Goal: Task Accomplishment & Management: Manage account settings

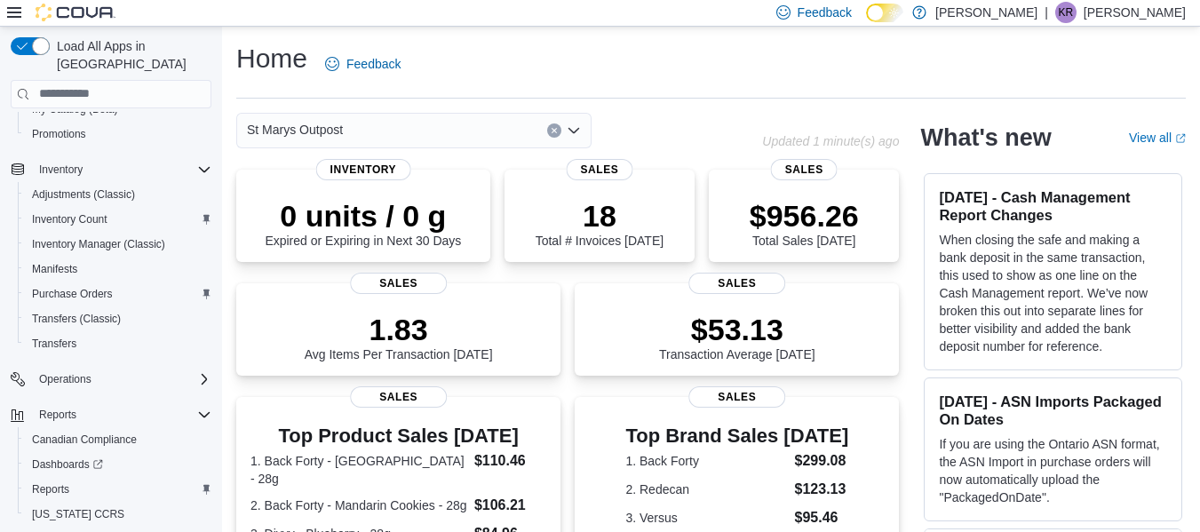
scroll to position [266, 0]
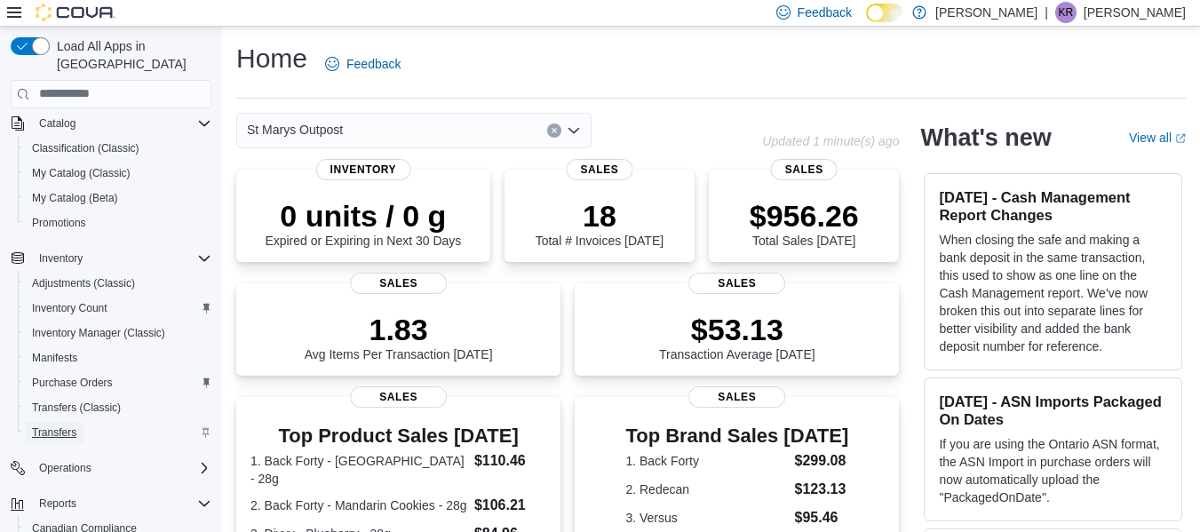
click at [59, 425] on span "Transfers" at bounding box center [54, 432] width 44 height 14
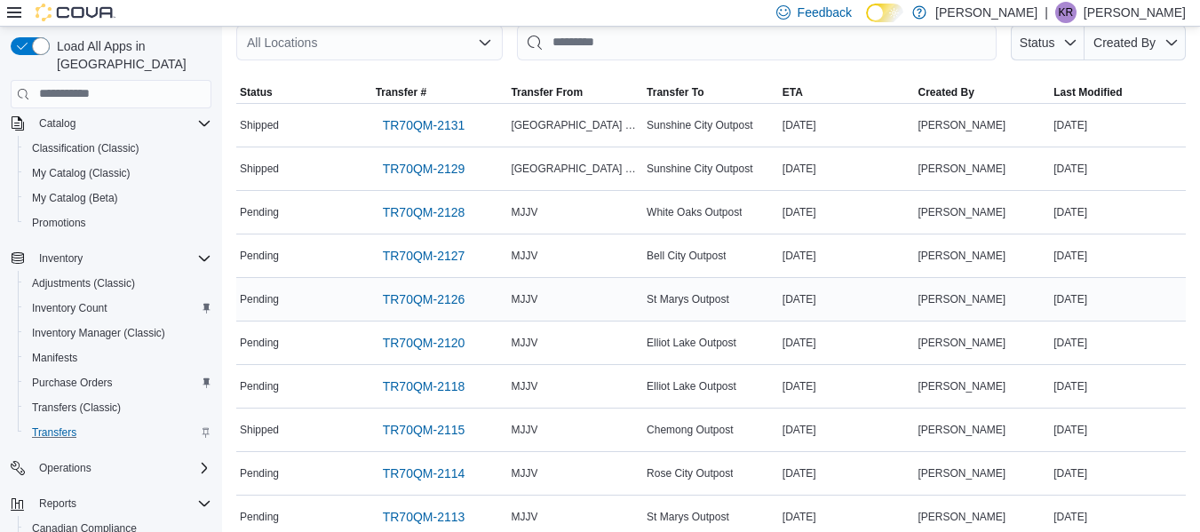
scroll to position [89, 0]
click at [440, 297] on span "TR70QM-2126" at bounding box center [424, 298] width 83 height 18
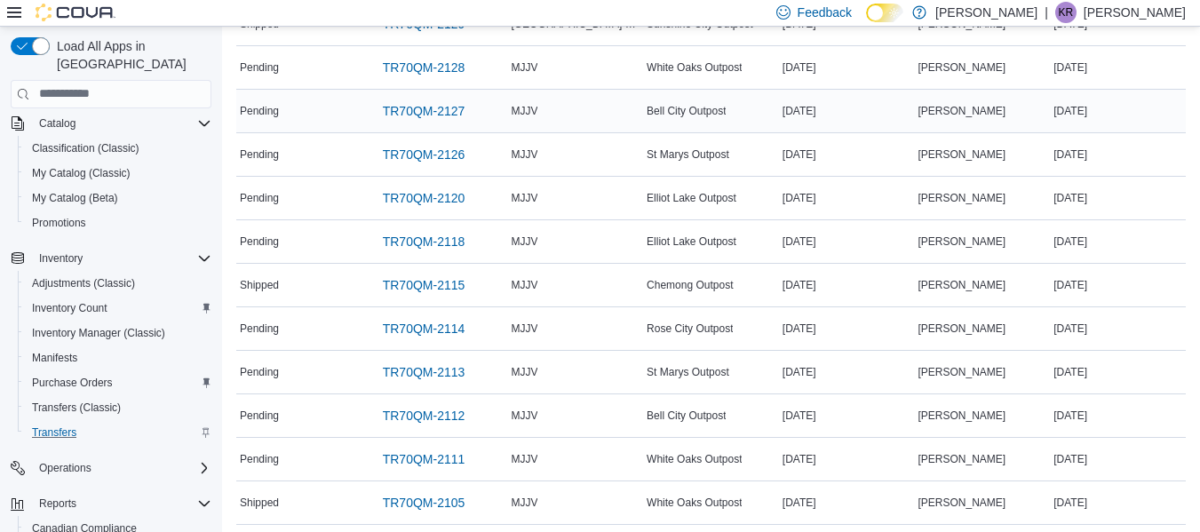
scroll to position [266, 0]
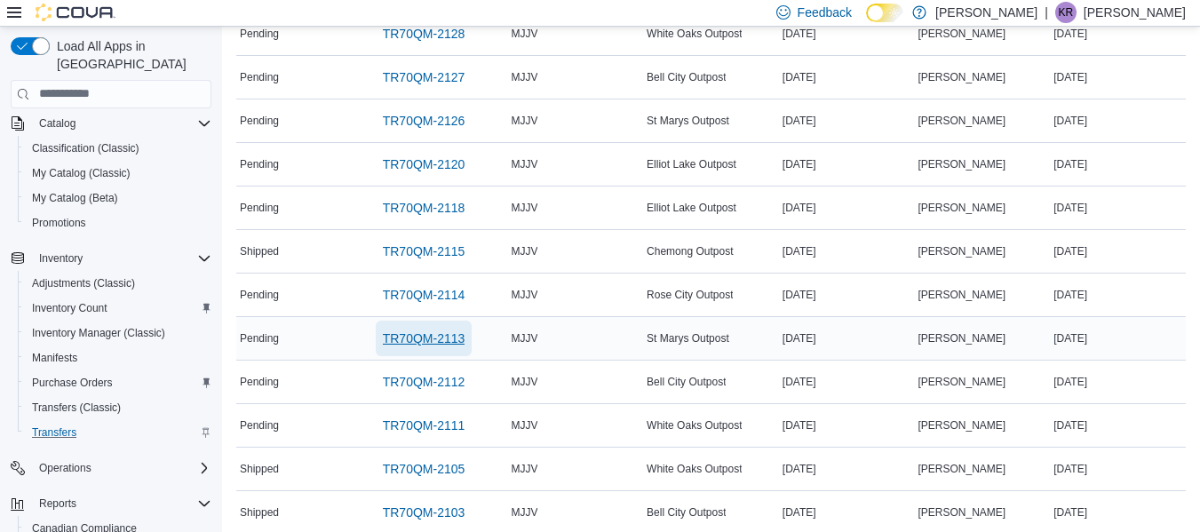
click at [424, 334] on span "TR70QM-2113" at bounding box center [424, 338] width 83 height 18
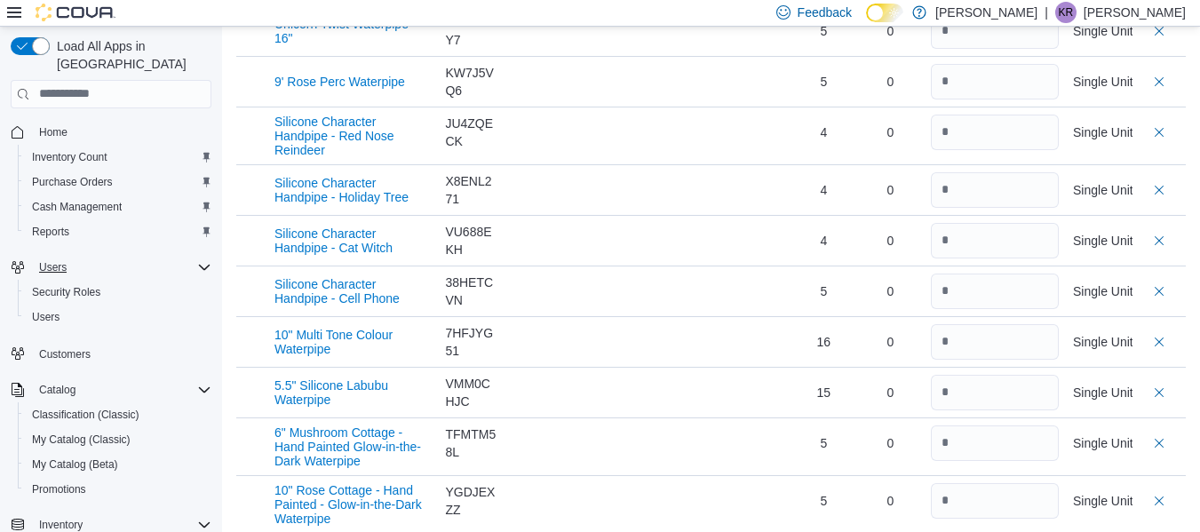
scroll to position [1226, 0]
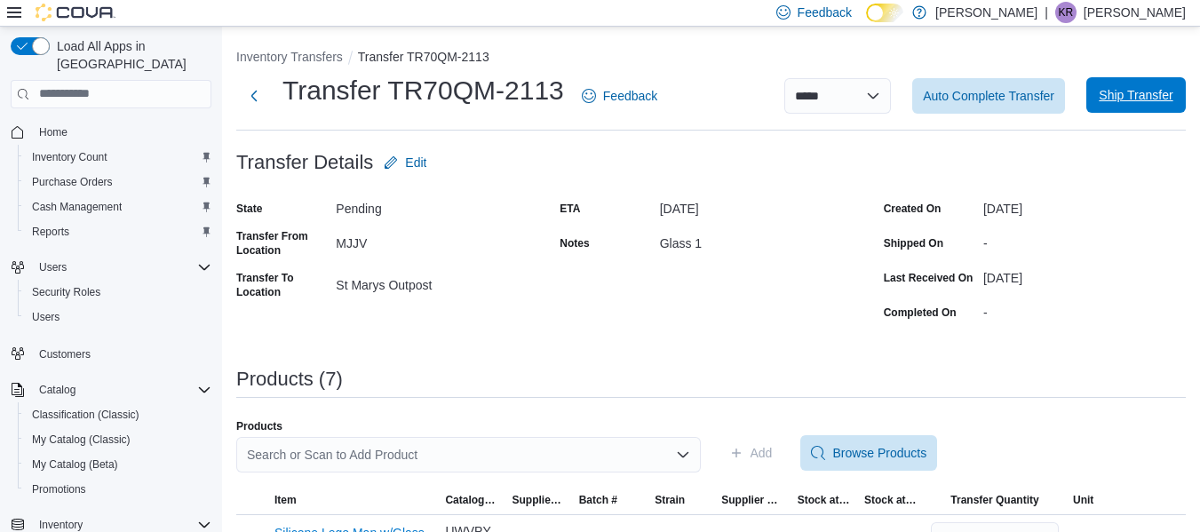
click at [1131, 91] on span "Ship Transfer" at bounding box center [1135, 95] width 74 height 18
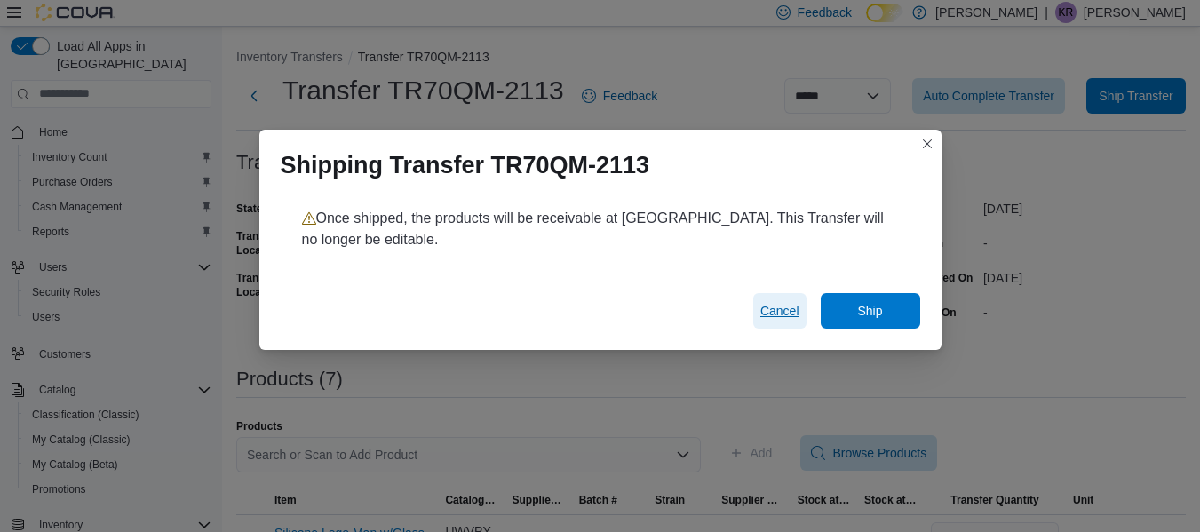
click at [780, 313] on span "Cancel" at bounding box center [779, 311] width 39 height 18
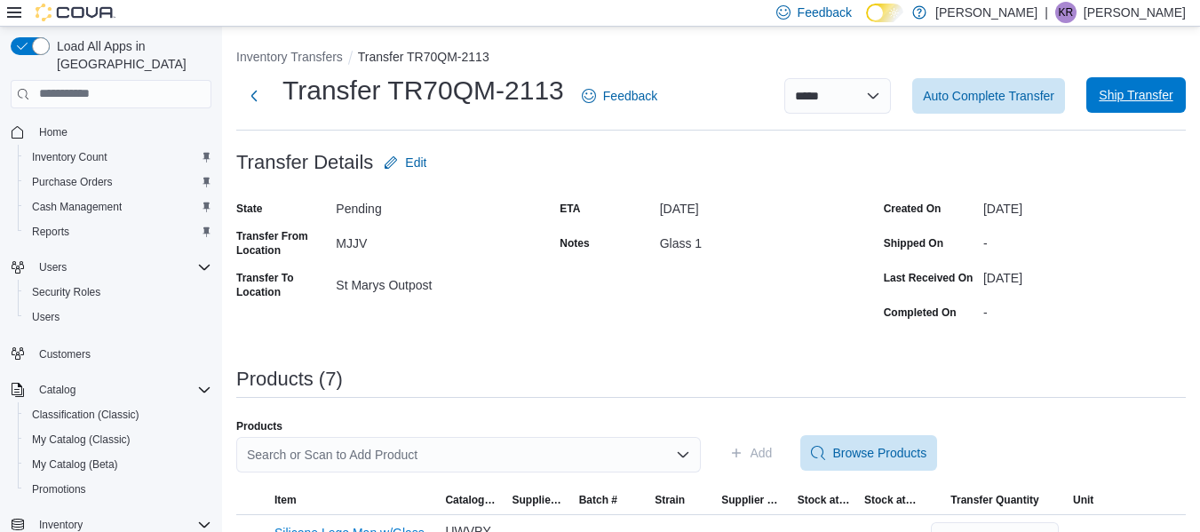
click at [1146, 84] on span "Ship Transfer" at bounding box center [1136, 95] width 78 height 36
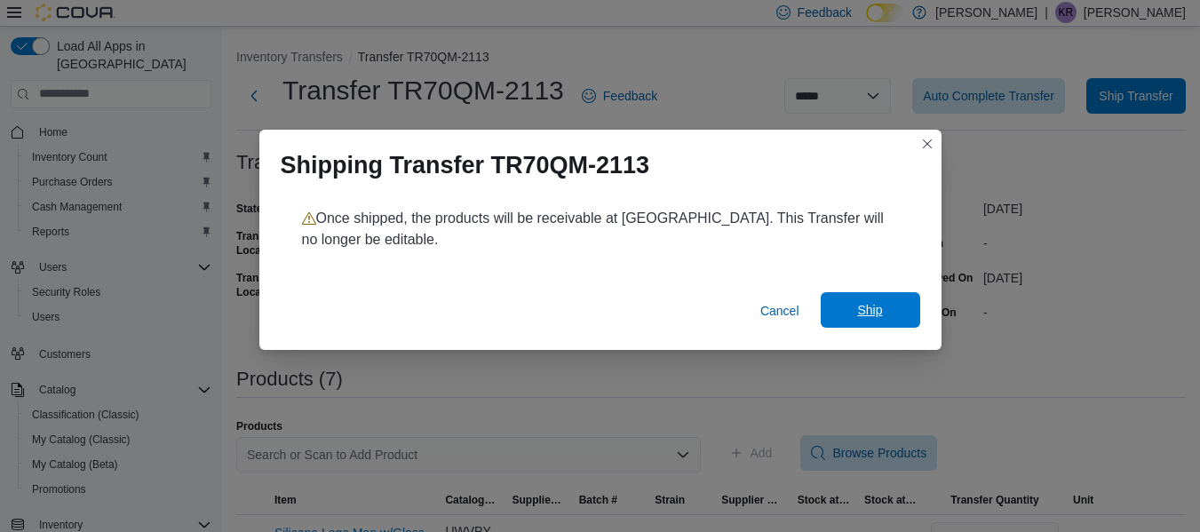
click at [865, 309] on span "Ship" at bounding box center [869, 310] width 25 height 18
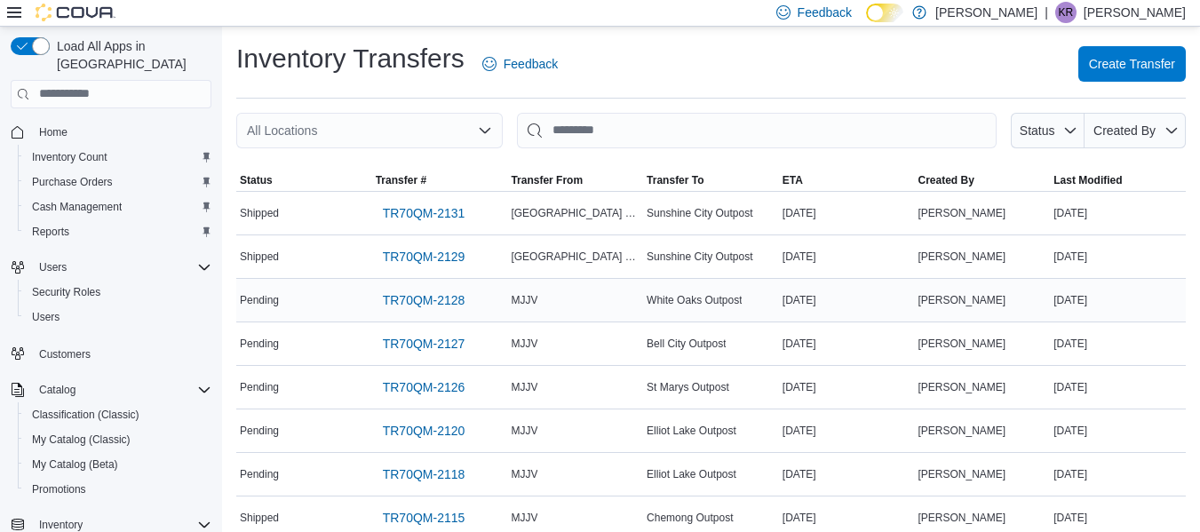
click at [856, 313] on td "ETA October 15, 2025" at bounding box center [847, 300] width 136 height 44
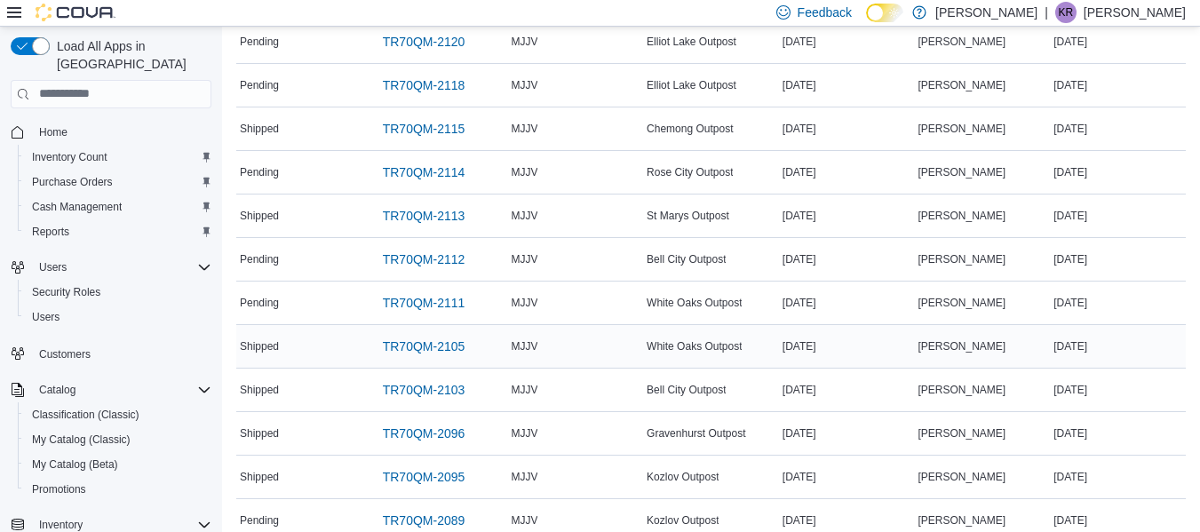
scroll to position [444, 0]
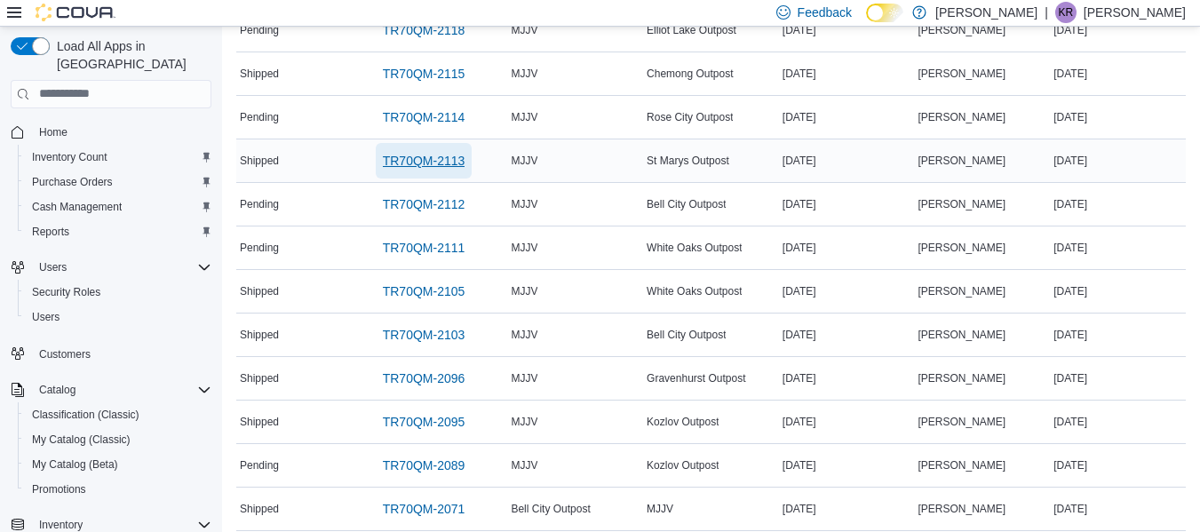
click at [440, 159] on span "TR70QM-2113" at bounding box center [424, 161] width 83 height 18
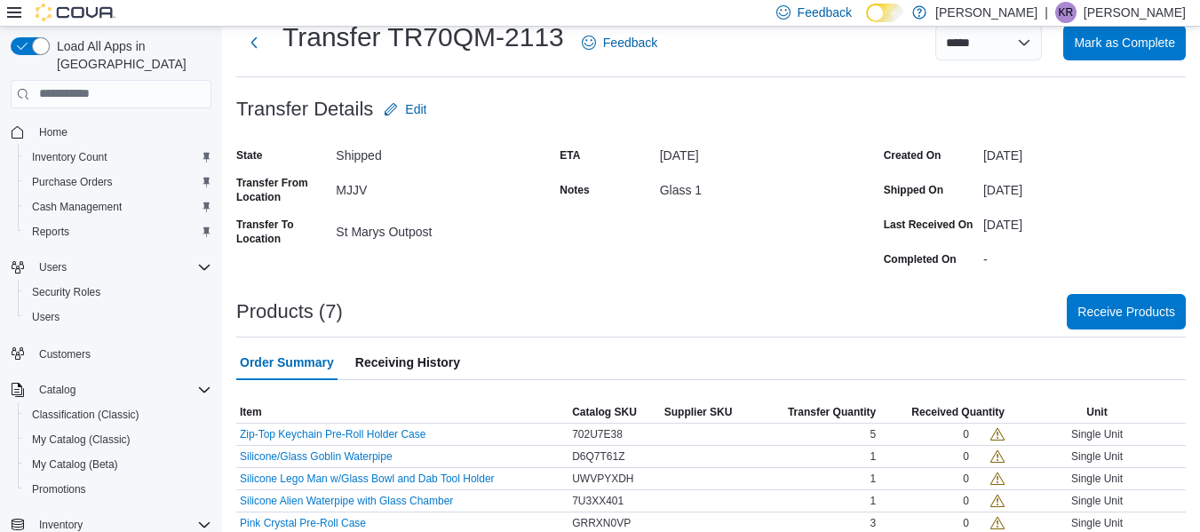
scroll to position [115, 0]
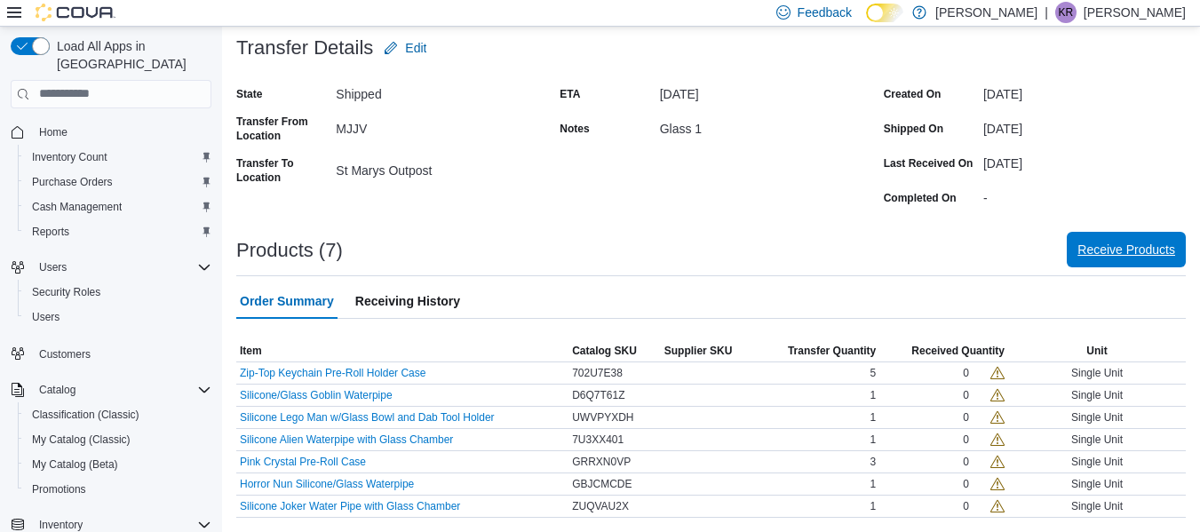
click at [1133, 242] on span "Receive Products" at bounding box center [1126, 250] width 98 height 18
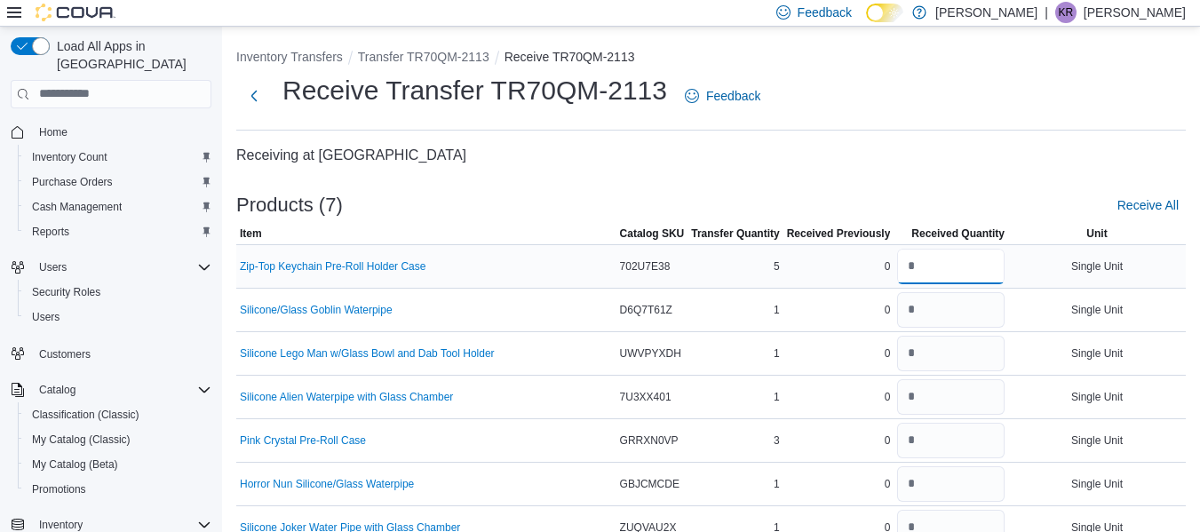
drag, startPoint x: 940, startPoint y: 265, endPoint x: 873, endPoint y: 285, distance: 69.7
click at [873, 285] on tr "Zip-Top Keychain Pre-Roll Holder Case Catalog SKU 702U7E38 Transfer Quantity 5 …" at bounding box center [710, 266] width 949 height 44
type input "*"
click at [932, 322] on input "number" at bounding box center [950, 310] width 107 height 36
type input "*"
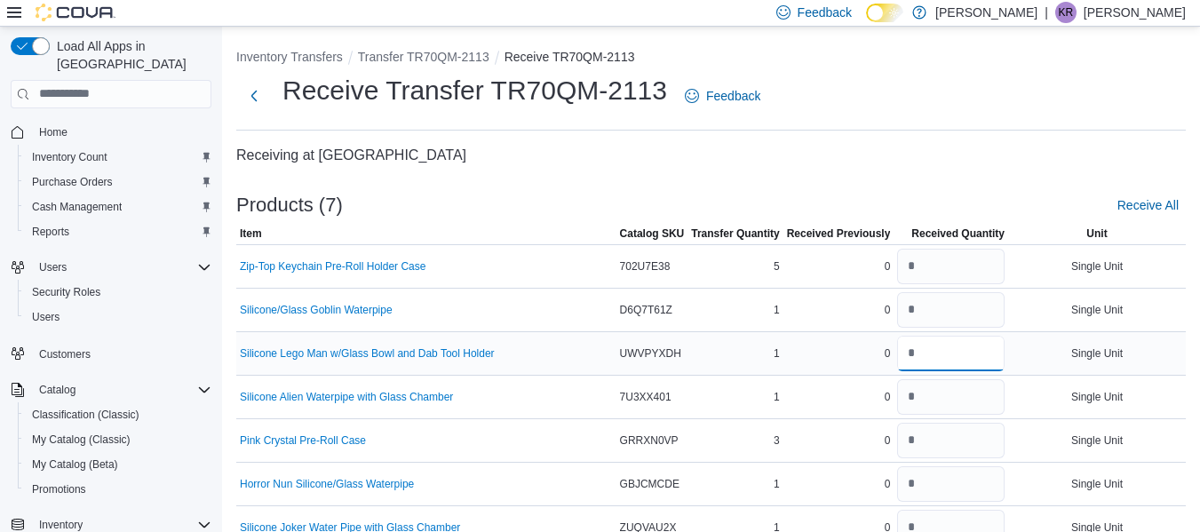
click at [931, 353] on input "number" at bounding box center [950, 354] width 107 height 36
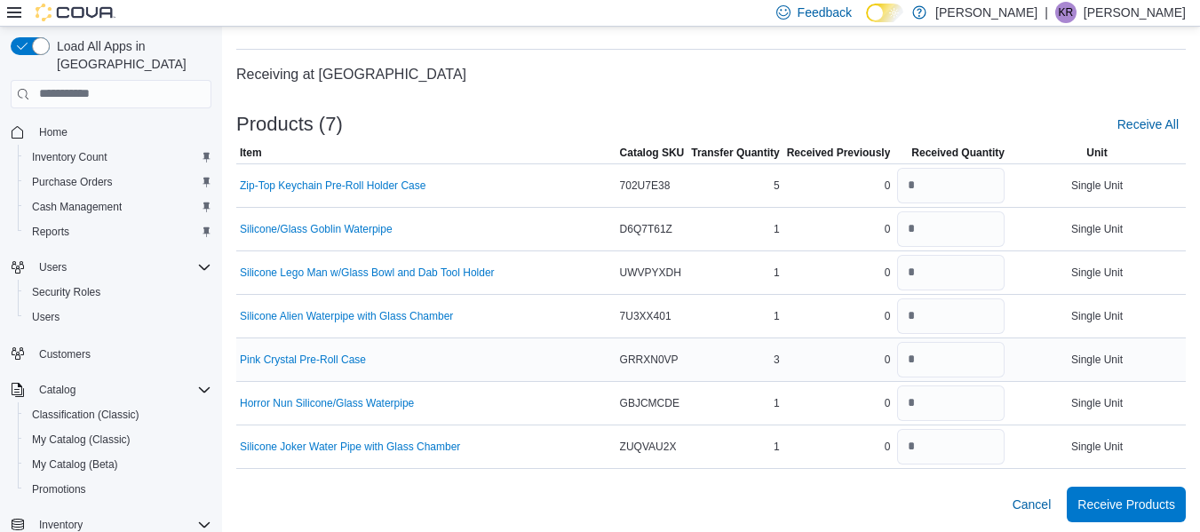
scroll to position [85, 0]
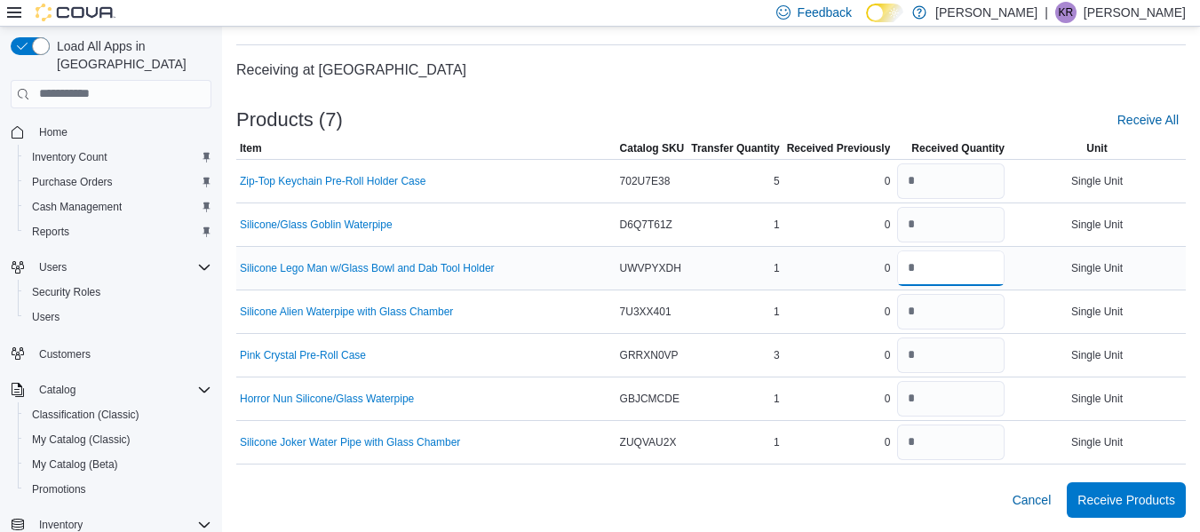
drag, startPoint x: 932, startPoint y: 274, endPoint x: 924, endPoint y: 274, distance: 8.9
click at [931, 274] on input "number" at bounding box center [950, 268] width 107 height 36
type input "*"
click at [935, 311] on input "number" at bounding box center [950, 312] width 107 height 36
type input "*"
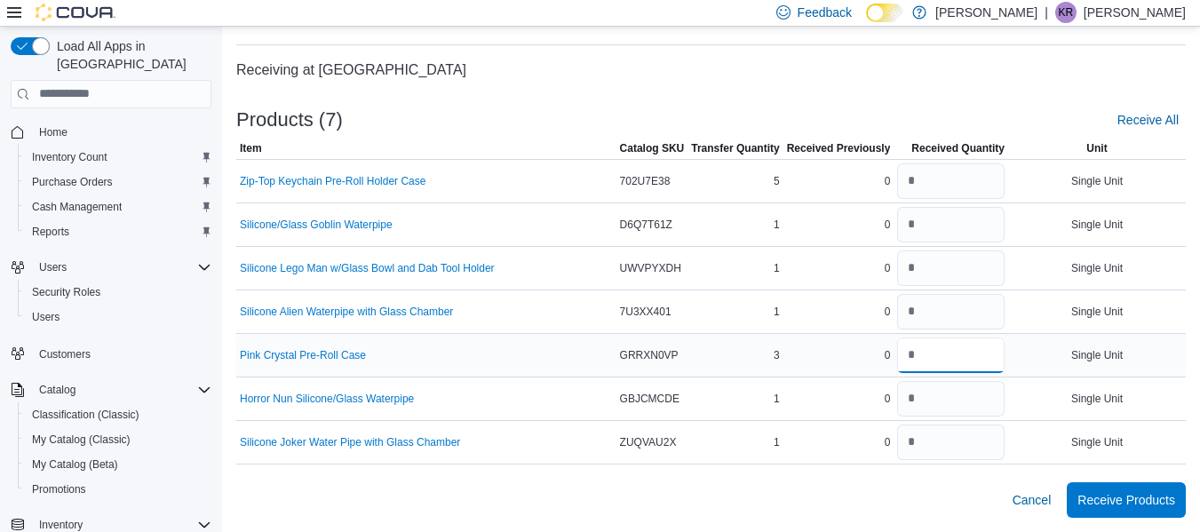
click at [929, 358] on input "number" at bounding box center [950, 355] width 107 height 36
type input "*"
click at [935, 392] on input "number" at bounding box center [950, 399] width 107 height 36
type input "*"
click at [968, 437] on input "number" at bounding box center [950, 442] width 107 height 36
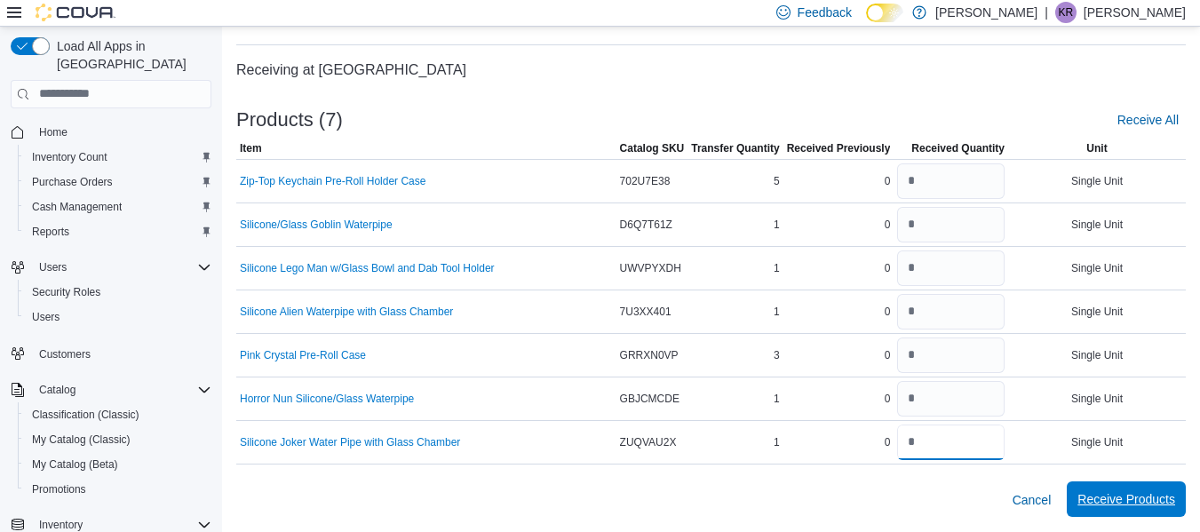
type input "*"
click at [1150, 500] on span "Receive Products" at bounding box center [1126, 499] width 98 height 18
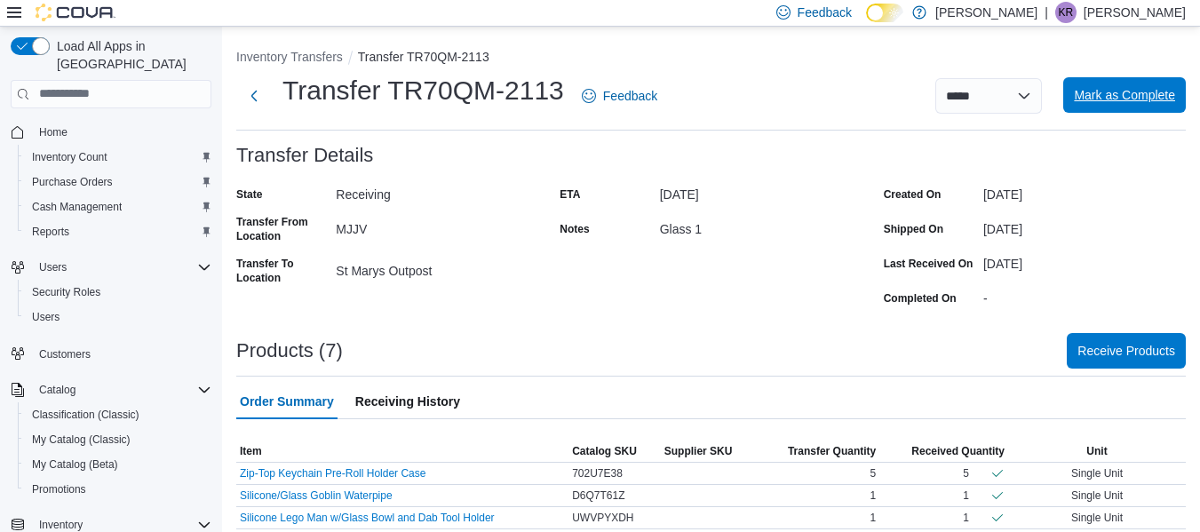
click at [1114, 107] on span "Mark as Complete" at bounding box center [1124, 95] width 101 height 36
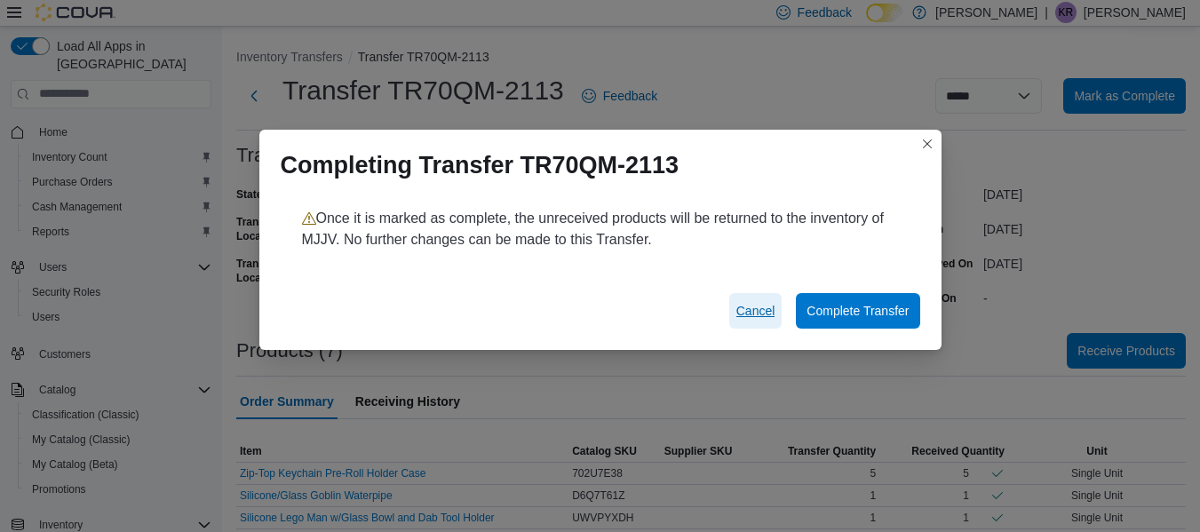
click at [766, 313] on span "Cancel" at bounding box center [755, 311] width 39 height 18
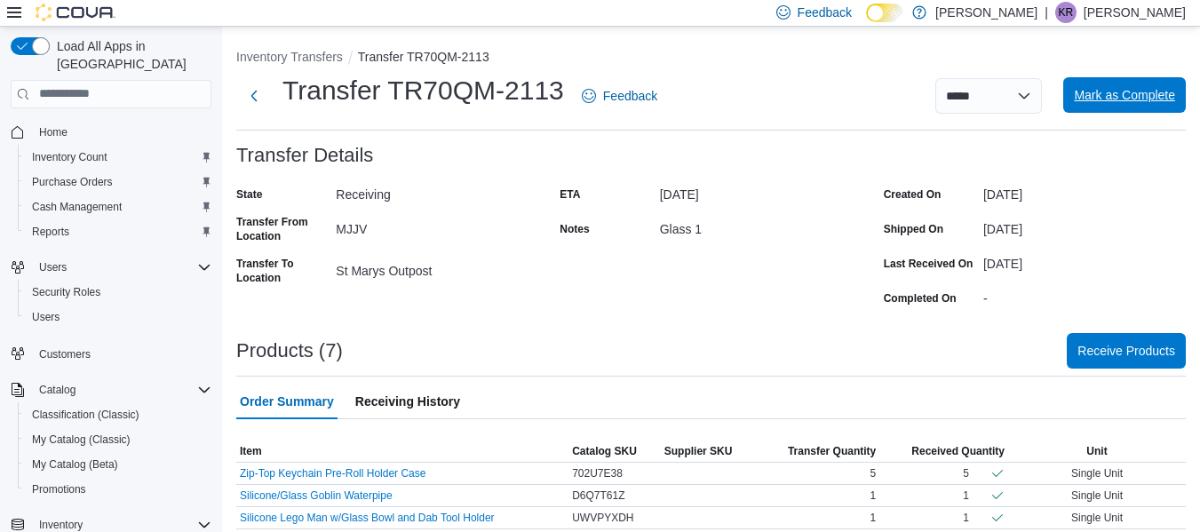
click at [1136, 101] on span "Mark as Complete" at bounding box center [1124, 95] width 101 height 18
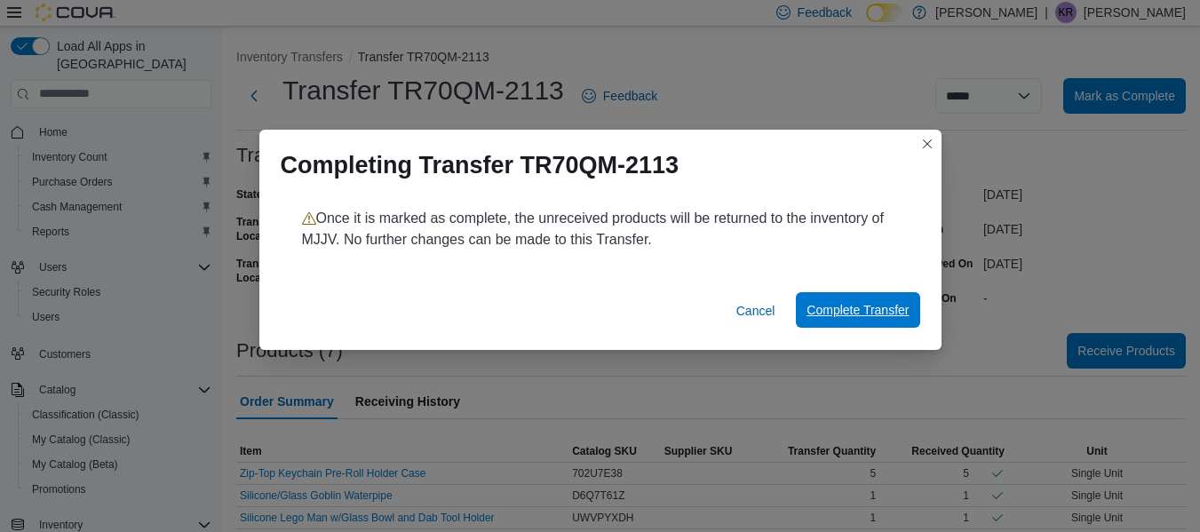
click at [855, 318] on span "Complete Transfer" at bounding box center [857, 310] width 102 height 18
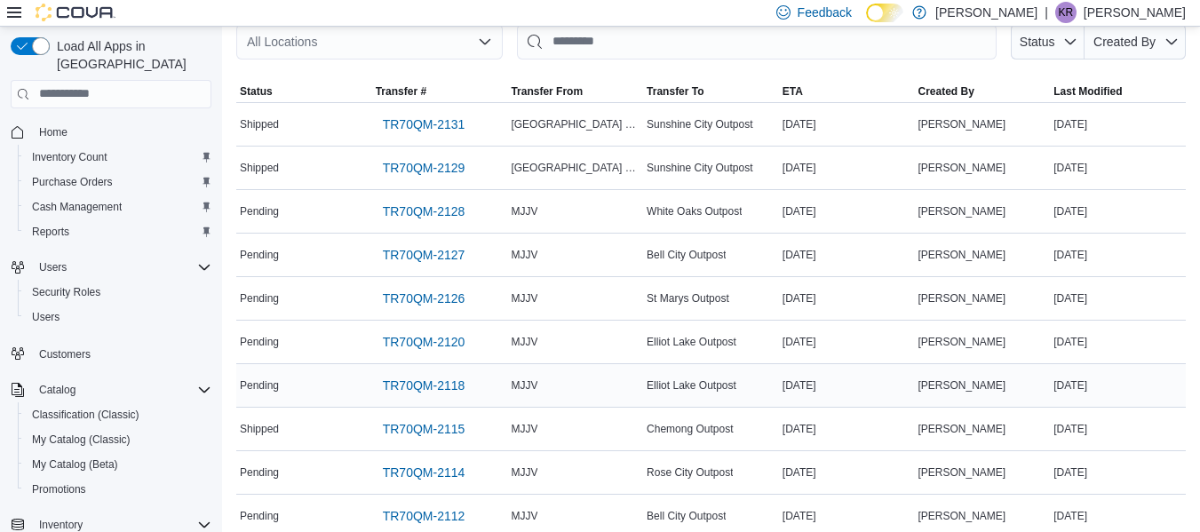
scroll to position [178, 0]
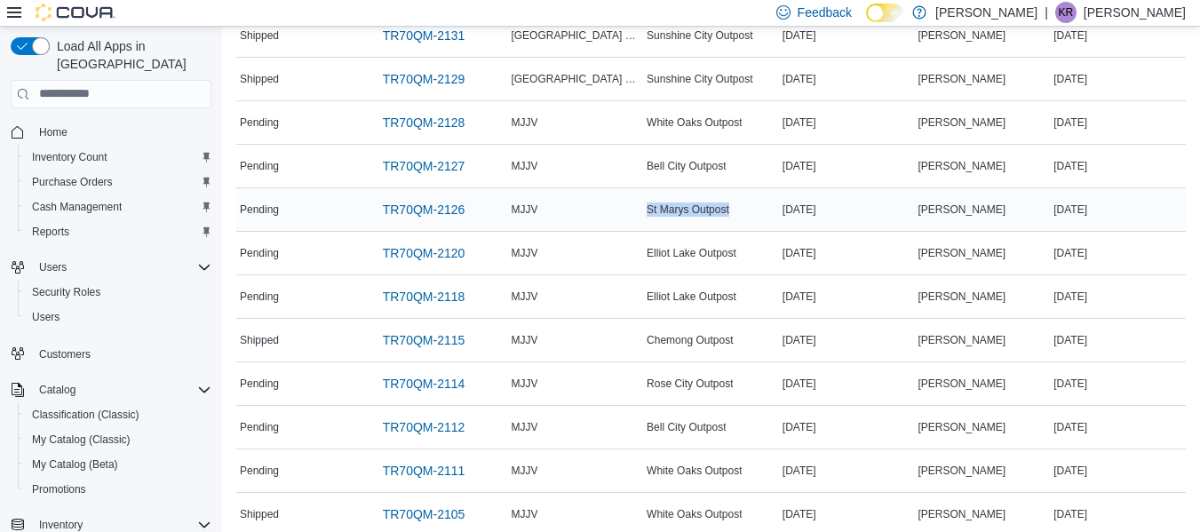
drag, startPoint x: 651, startPoint y: 213, endPoint x: 789, endPoint y: 201, distance: 138.2
click at [789, 201] on tr "Status Pending Transfer # TR70QM-2126 Transfer From MJJV Transfer To St Marys O…" at bounding box center [710, 209] width 949 height 44
click at [435, 211] on span "TR70QM-2126" at bounding box center [424, 210] width 83 height 18
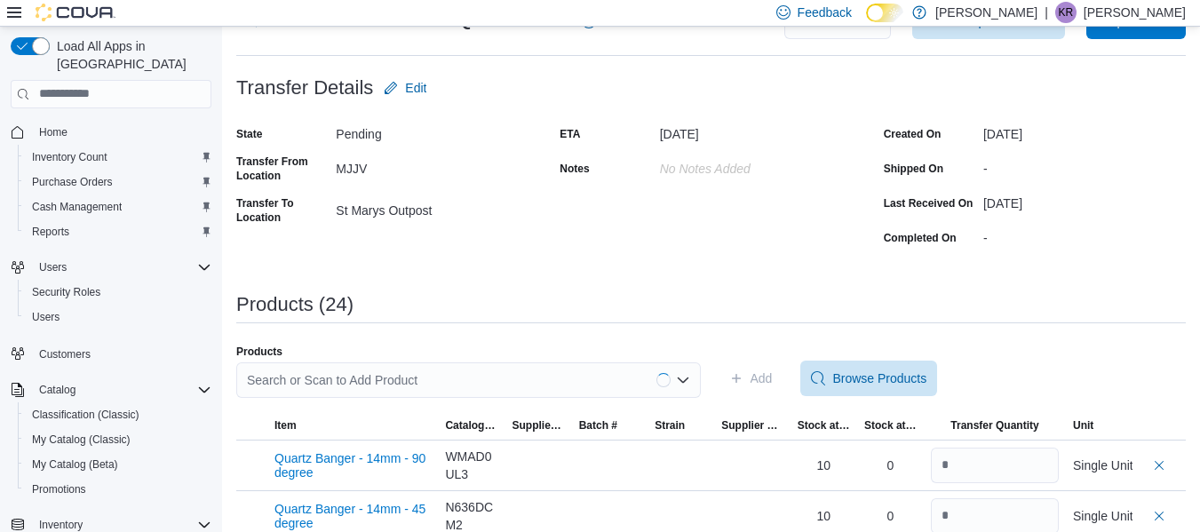
scroll to position [389, 0]
